Goal: Use online tool/utility: Use online tool/utility

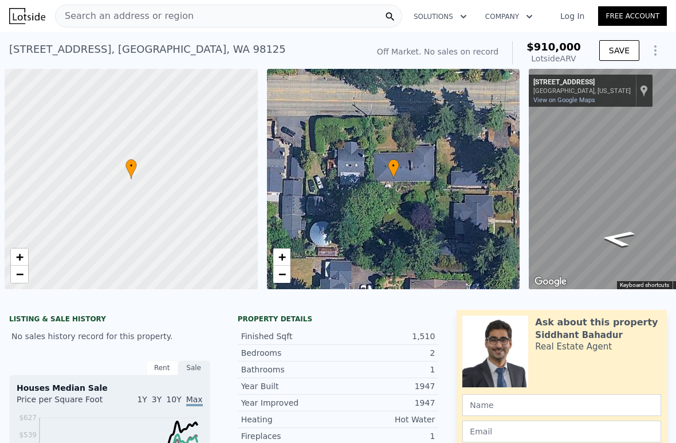
click at [260, 9] on div "Search an address or region" at bounding box center [228, 16] width 347 height 23
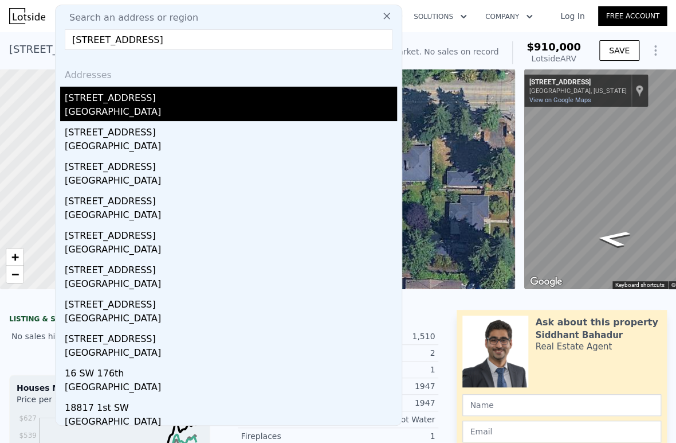
type input "[STREET_ADDRESS]"
click at [137, 96] on div "[STREET_ADDRESS]" at bounding box center [231, 96] width 332 height 18
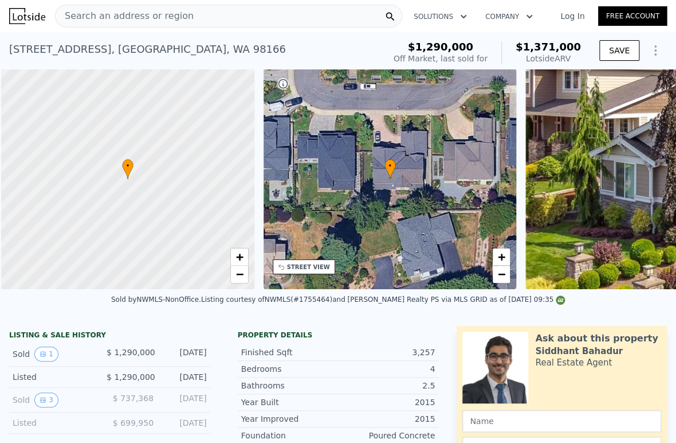
scroll to position [0, 5]
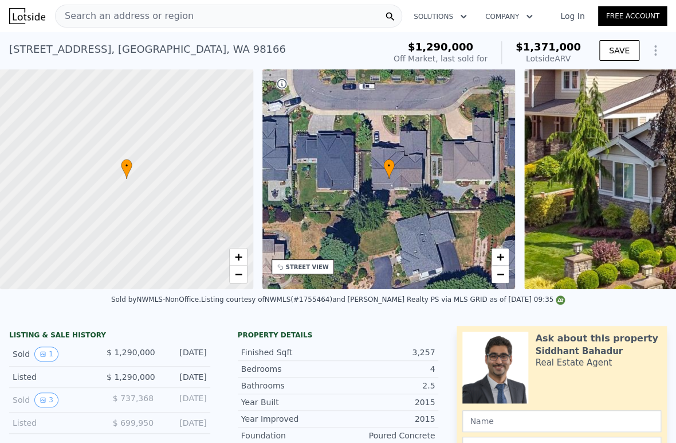
click at [245, 12] on div "Search an address or region" at bounding box center [228, 16] width 347 height 23
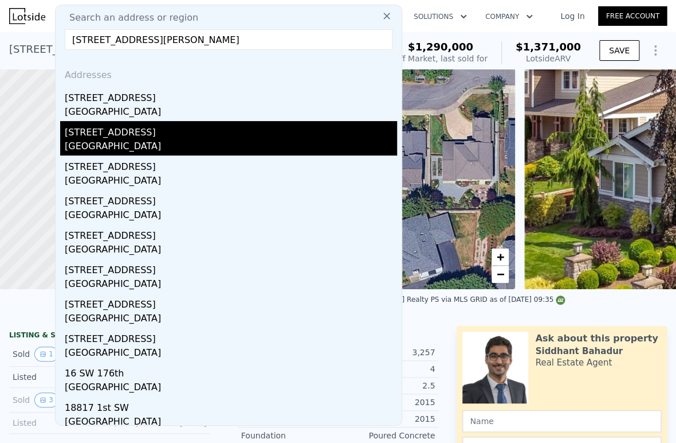
type input "[STREET_ADDRESS][PERSON_NAME]"
click at [150, 148] on div "[GEOGRAPHIC_DATA]" at bounding box center [231, 147] width 332 height 16
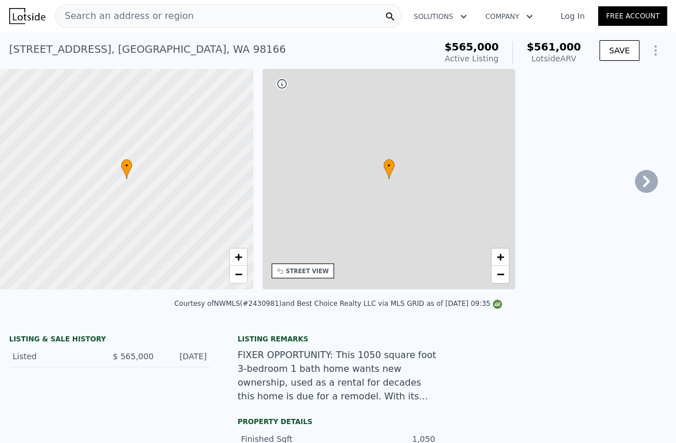
type input "2"
type input "3"
type input "1"
type input "2"
type input "1080"
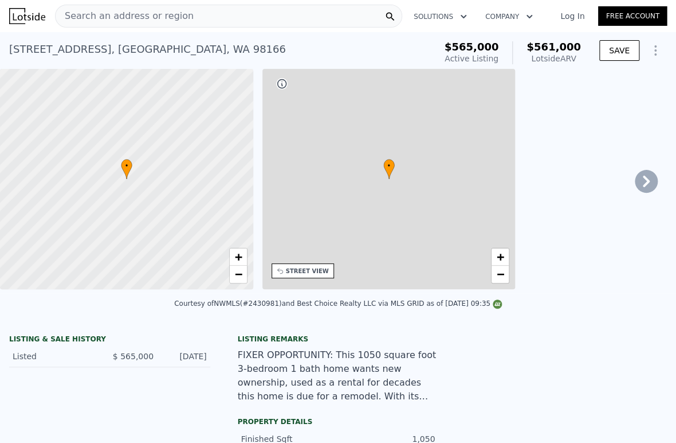
type input "1470"
type input "7797"
type input "12944"
type input "$ 561,000"
type input "5"
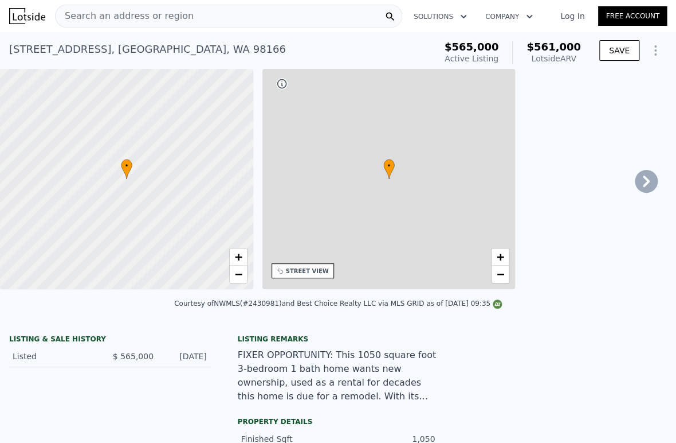
type input "-$ 81,083"
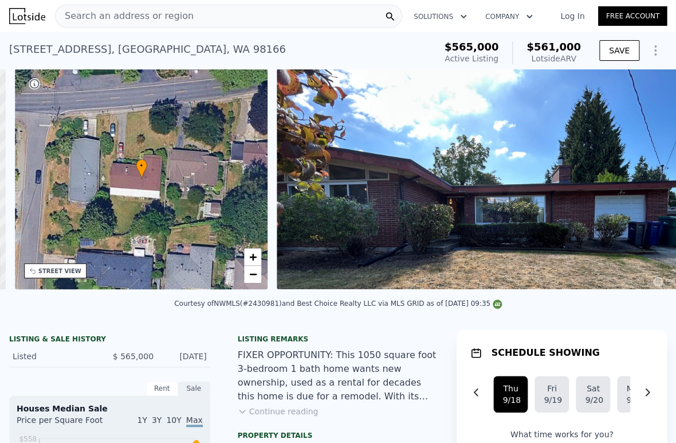
scroll to position [0, 267]
